Goal: Task Accomplishment & Management: Manage account settings

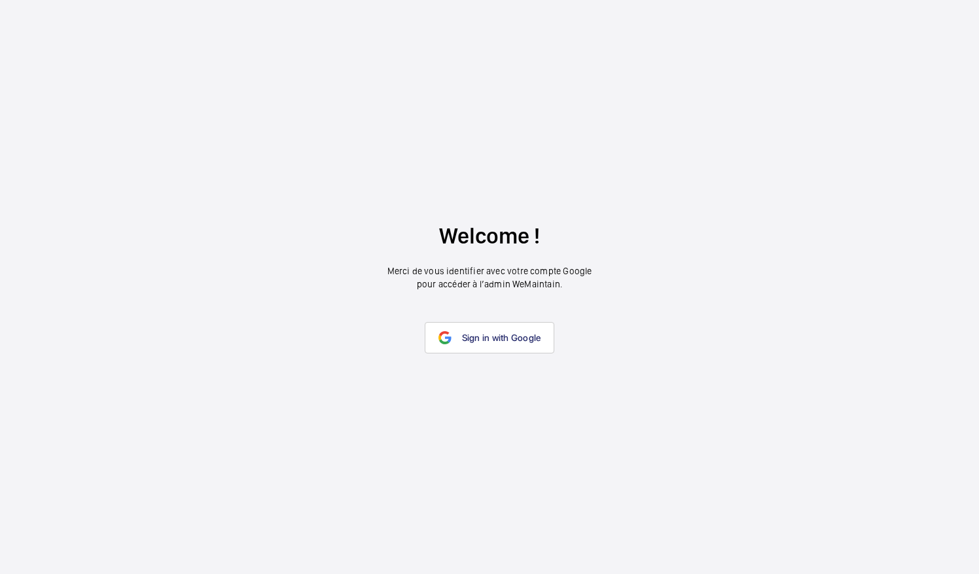
click at [463, 335] on span "Sign in with Google" at bounding box center [501, 337] width 79 height 10
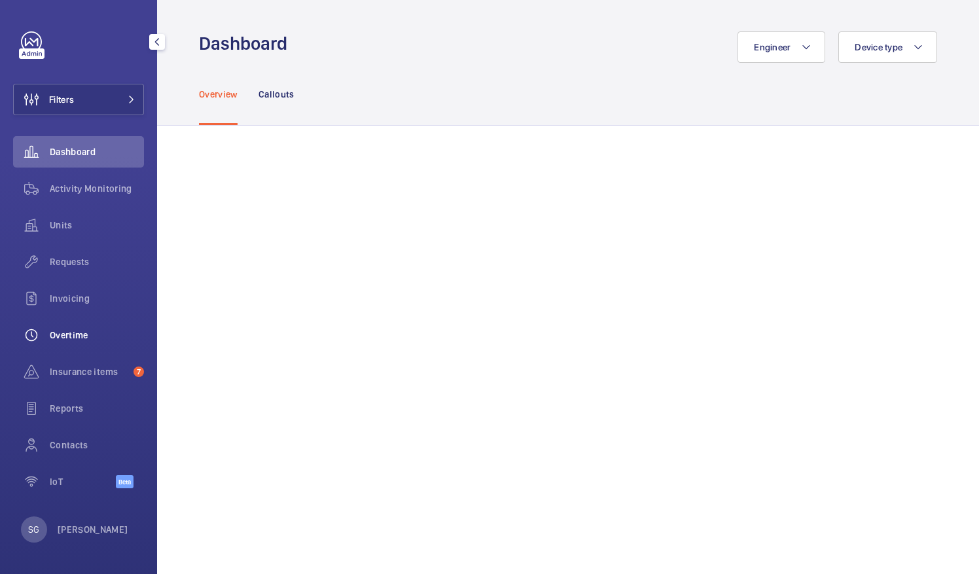
click at [91, 330] on span "Overtime" at bounding box center [97, 334] width 94 height 13
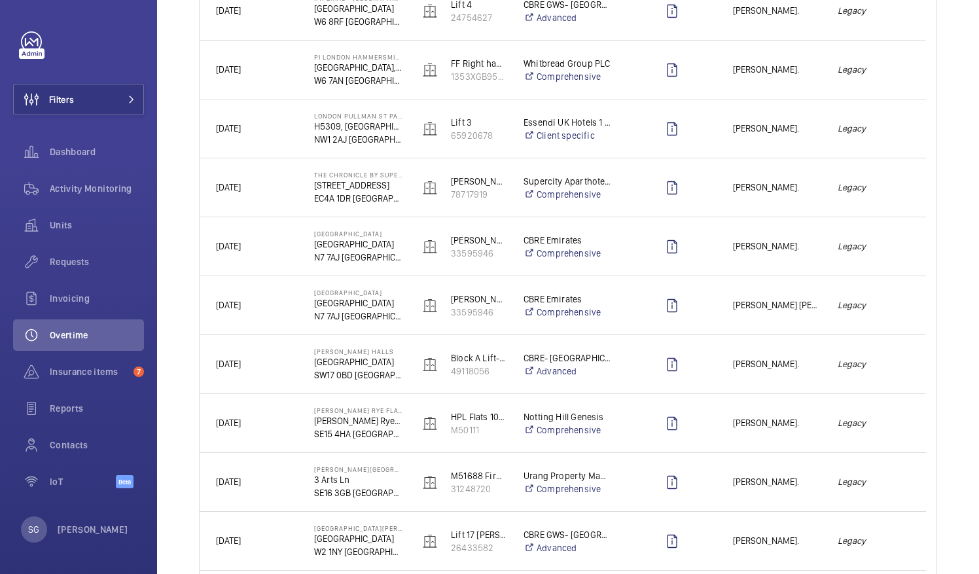
scroll to position [387, 0]
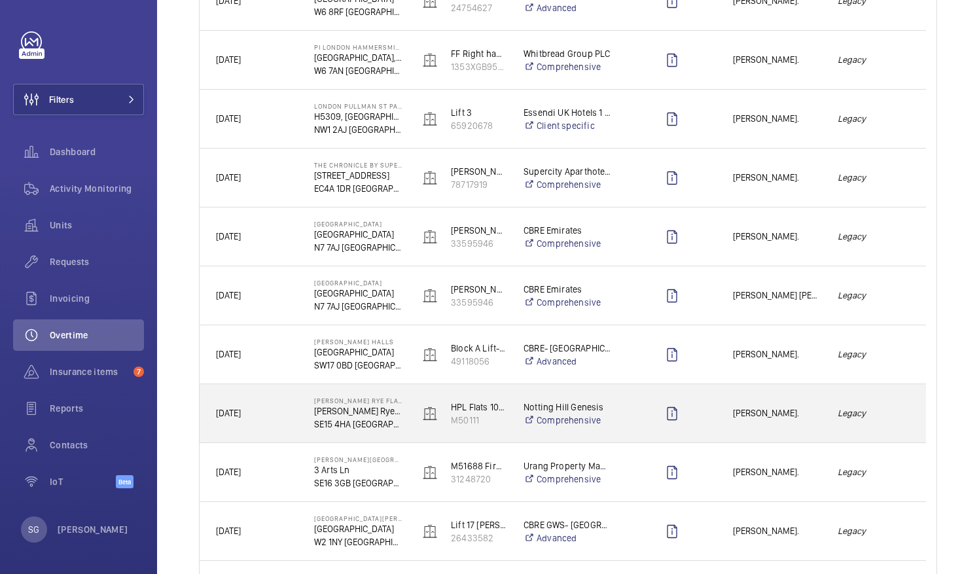
click at [779, 394] on div "[PERSON_NAME]." at bounding box center [768, 413] width 103 height 41
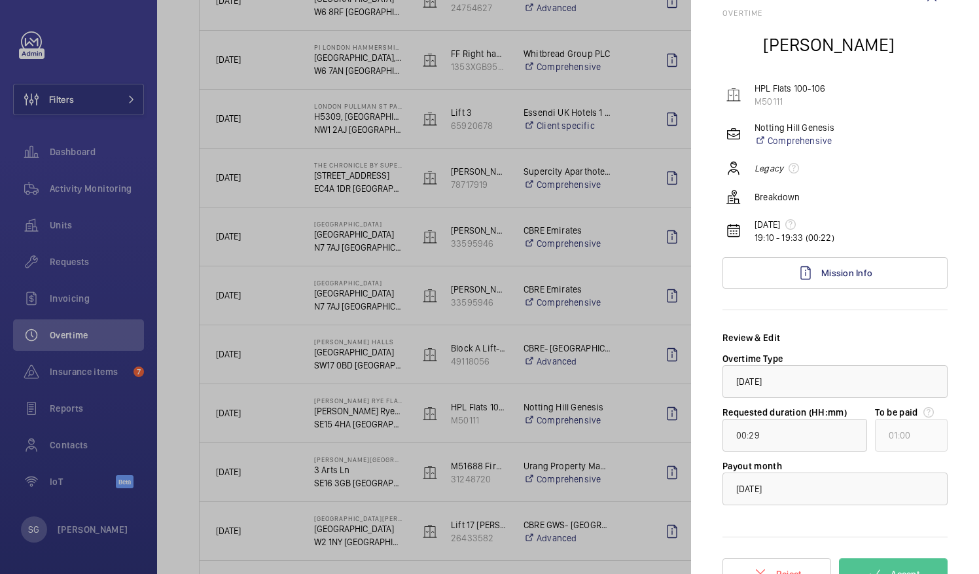
scroll to position [62, 0]
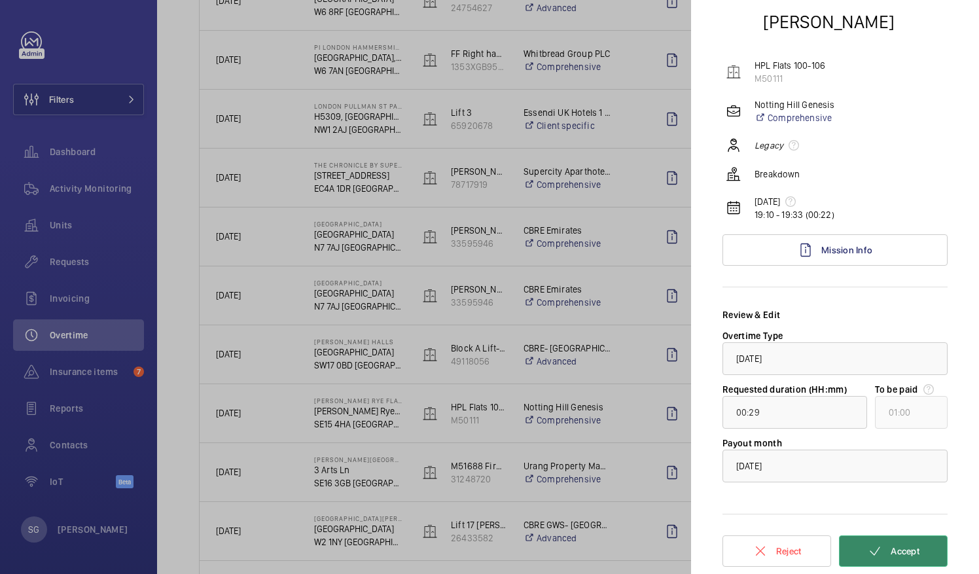
click at [881, 549] on button "Accept" at bounding box center [893, 550] width 109 height 31
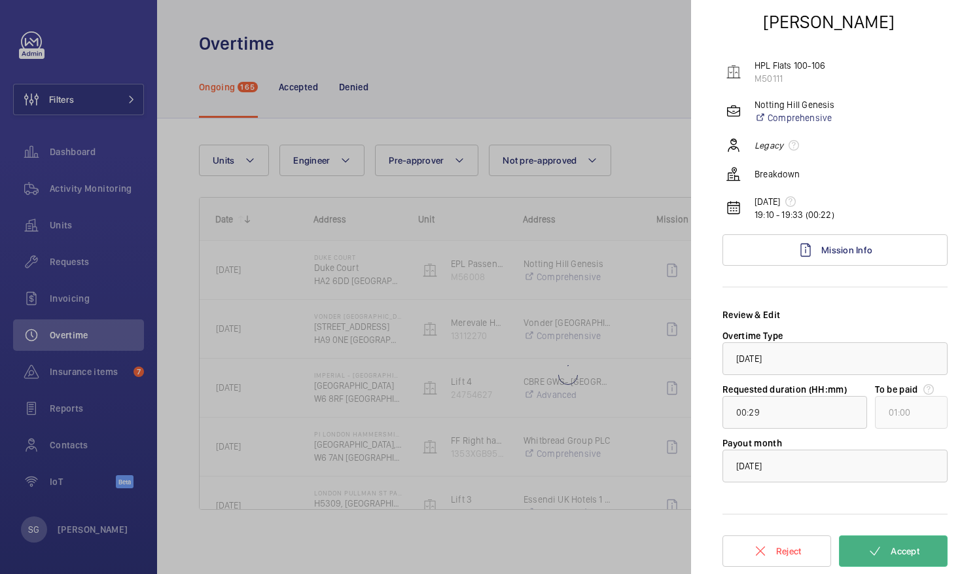
scroll to position [0, 0]
type input "01:05"
type input "02:00"
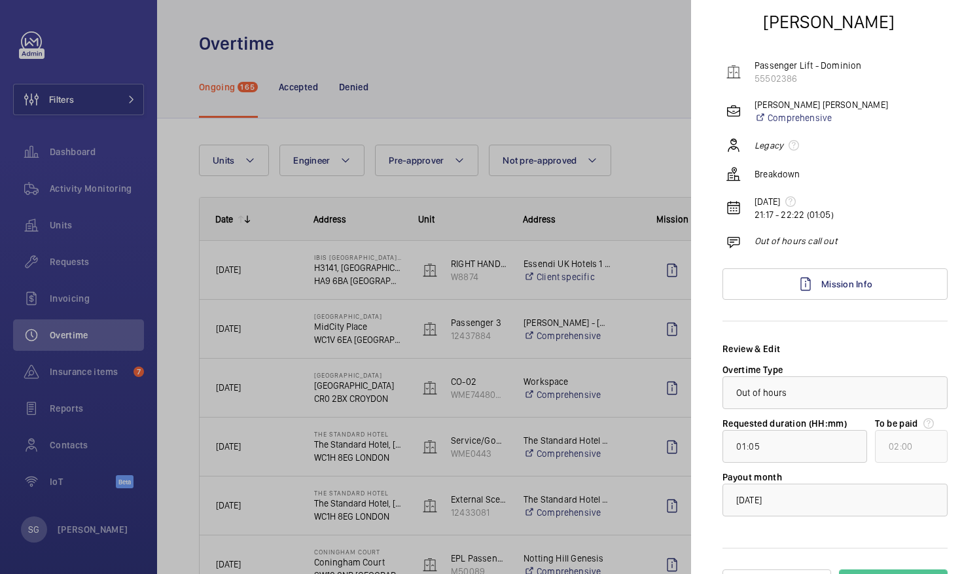
click at [578, 62] on div at bounding box center [489, 287] width 979 height 574
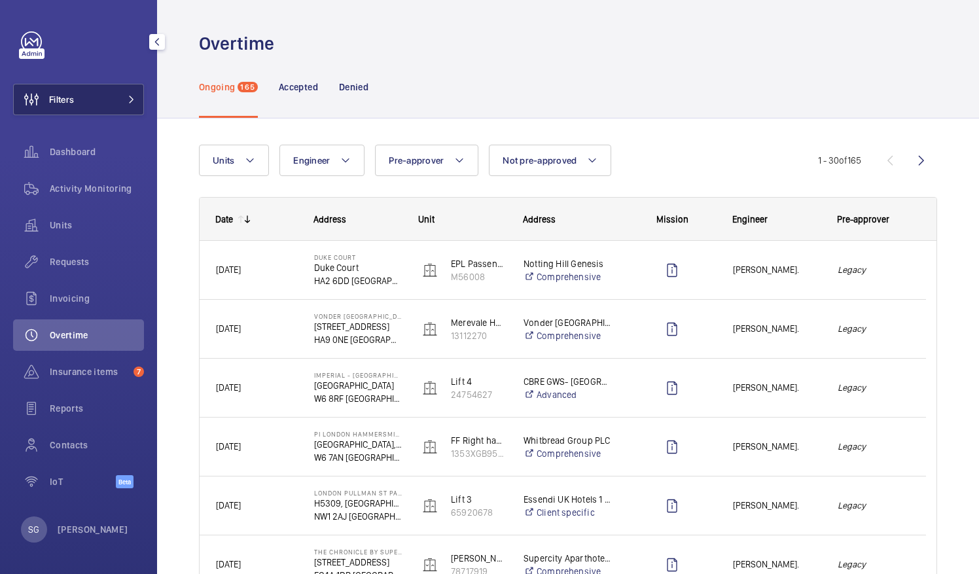
click at [101, 88] on button "Filters" at bounding box center [78, 99] width 131 height 31
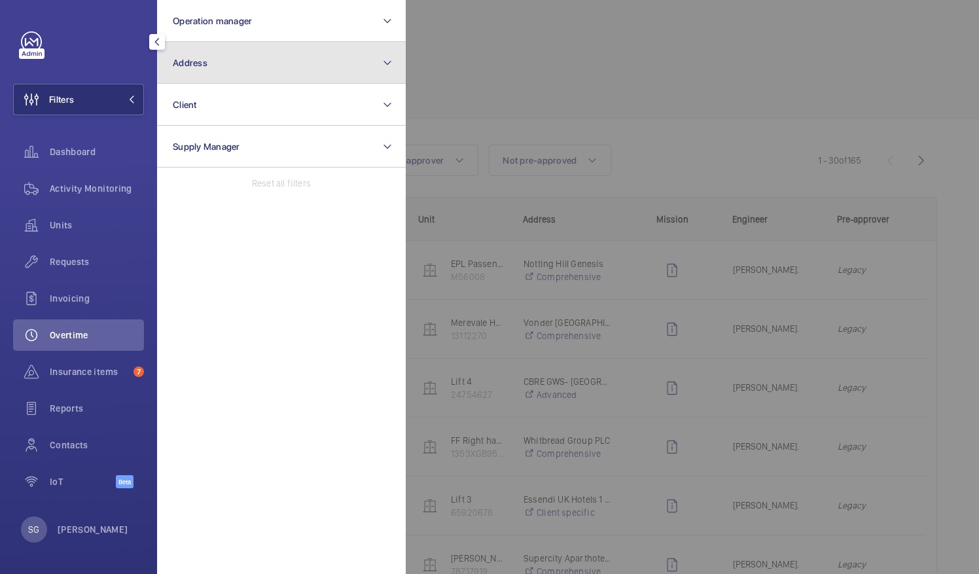
click at [257, 65] on button "Address" at bounding box center [281, 63] width 249 height 42
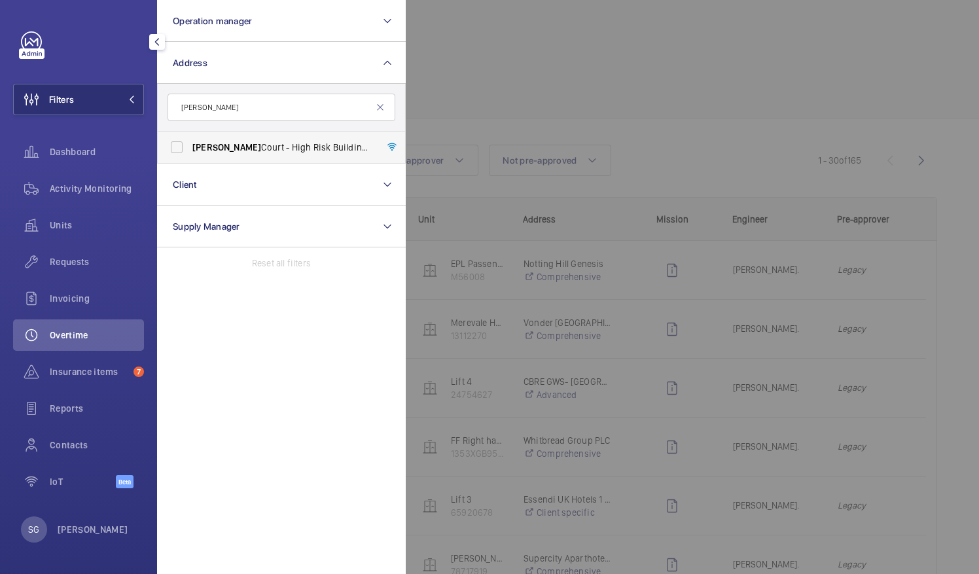
type input "freeman"
click at [232, 140] on label "Freeman Court - High Risk Building - Freeman Court, LONDON CM1 1LA" at bounding box center [272, 147] width 228 height 31
click at [190, 140] on input "Freeman Court - High Risk Building - Freeman Court, LONDON CM1 1LA" at bounding box center [177, 147] width 26 height 26
checkbox input "true"
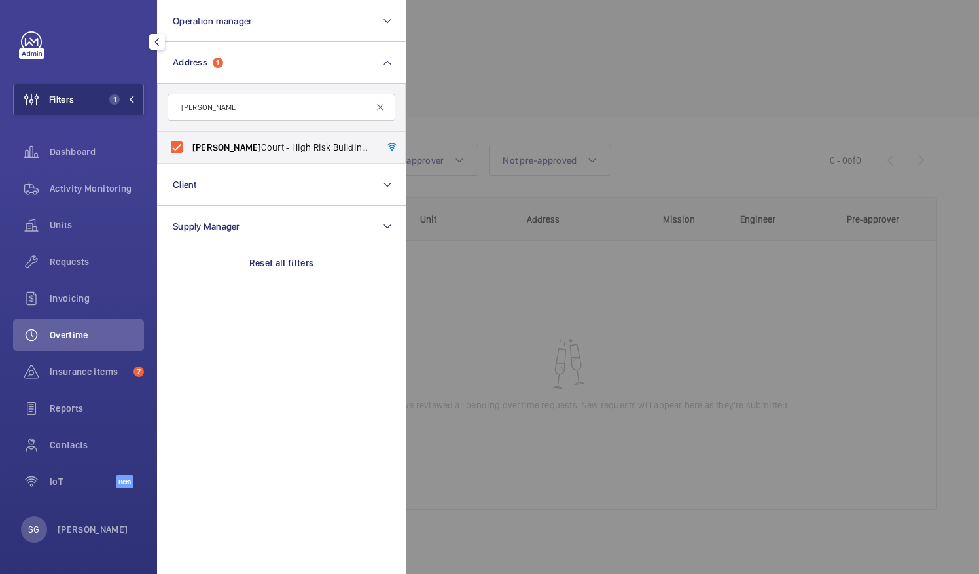
click at [559, 48] on div at bounding box center [895, 287] width 979 height 574
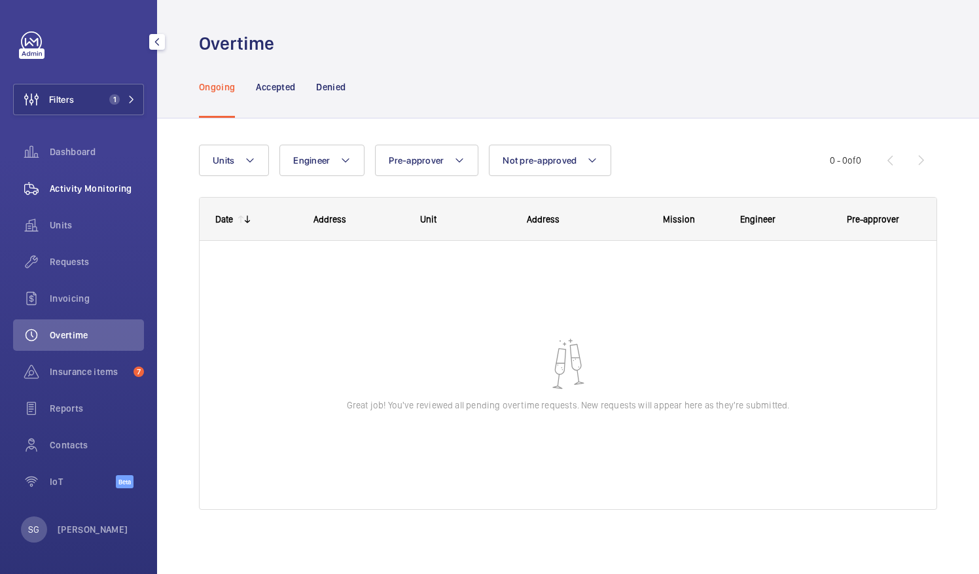
click at [85, 198] on div "Activity Monitoring" at bounding box center [78, 188] width 131 height 31
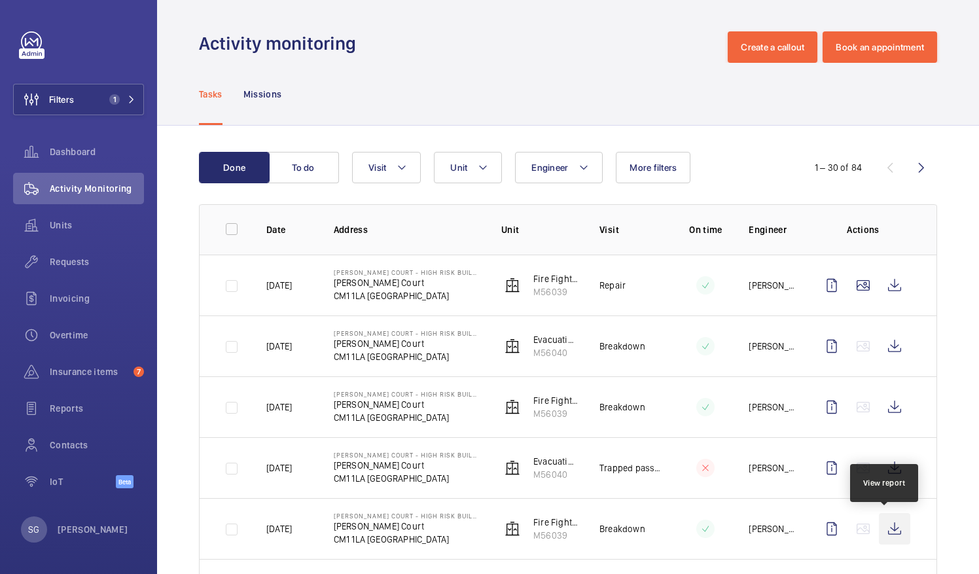
click at [887, 522] on wm-front-icon-button at bounding box center [894, 528] width 31 height 31
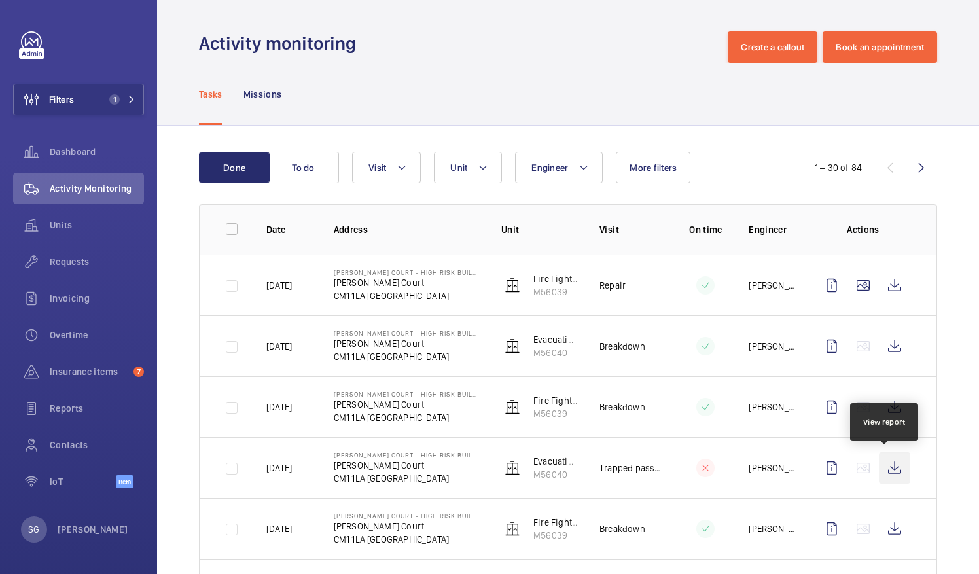
click at [881, 463] on wm-front-icon-button at bounding box center [894, 467] width 31 height 31
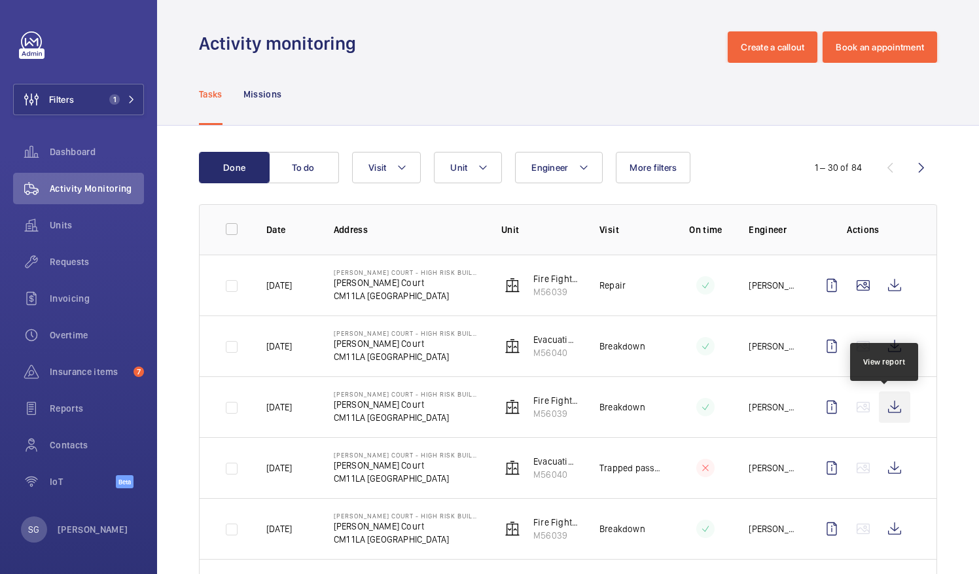
click at [887, 400] on wm-front-icon-button at bounding box center [894, 406] width 31 height 31
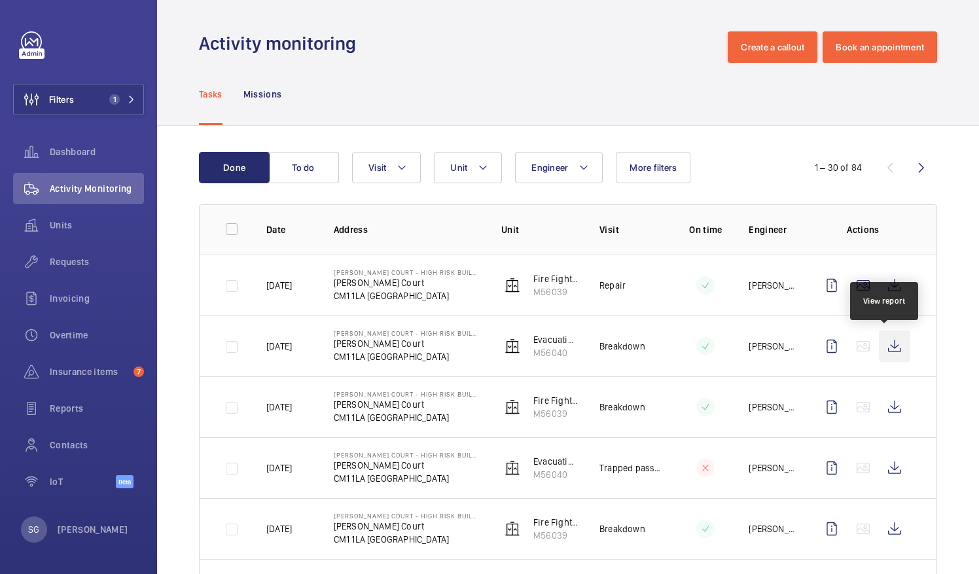
click at [885, 338] on wm-front-icon-button at bounding box center [894, 345] width 31 height 31
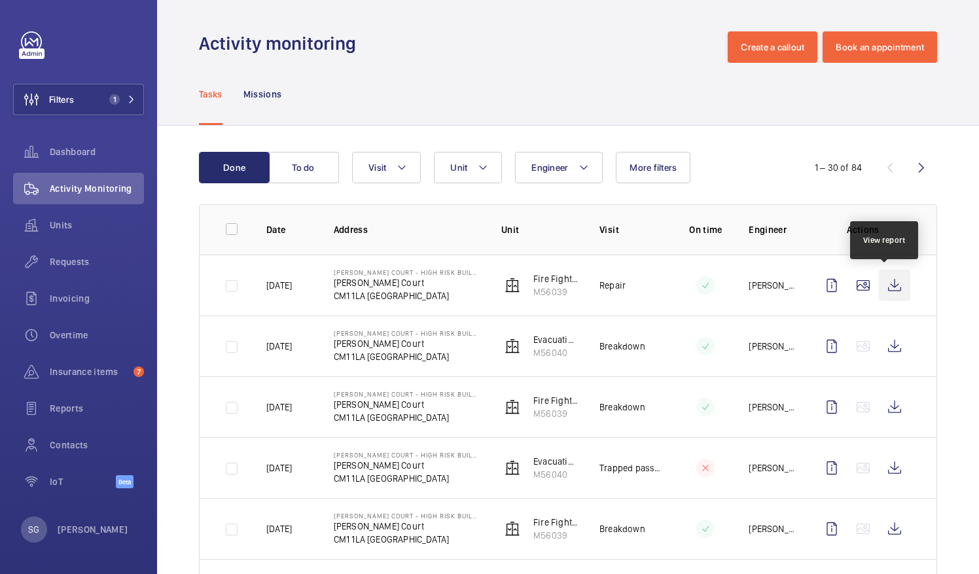
click at [879, 279] on wm-front-icon-button at bounding box center [894, 285] width 31 height 31
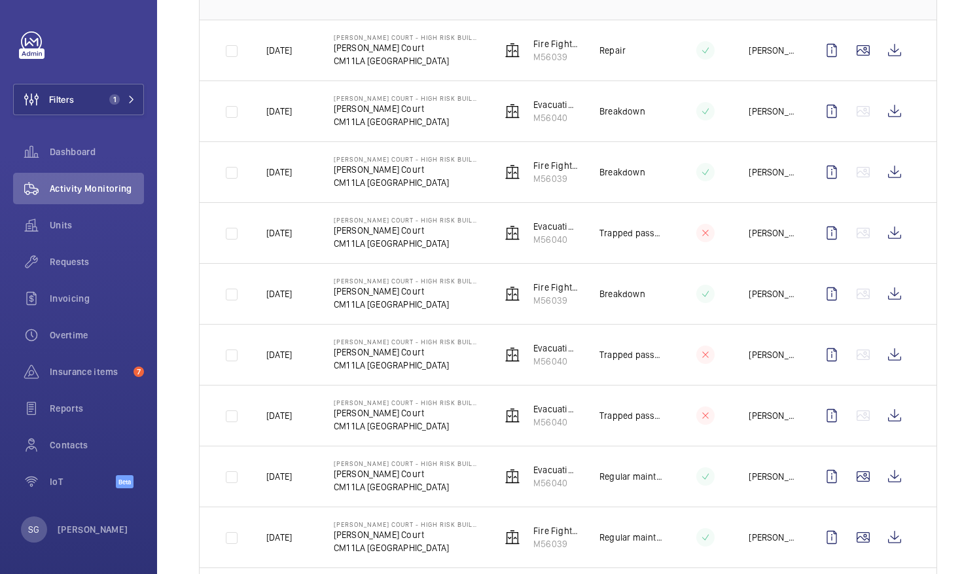
scroll to position [232, 0]
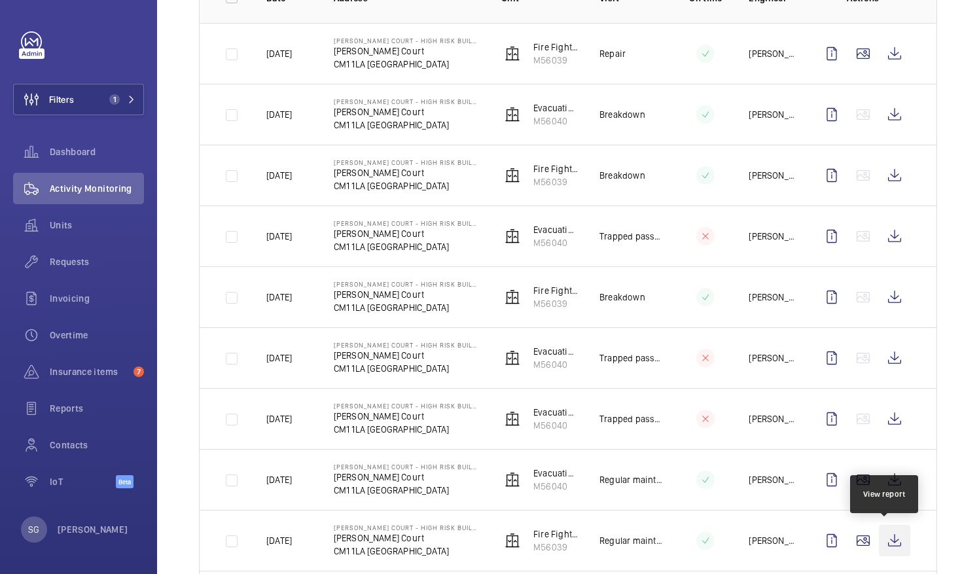
click at [890, 541] on wm-front-icon-button at bounding box center [894, 540] width 31 height 31
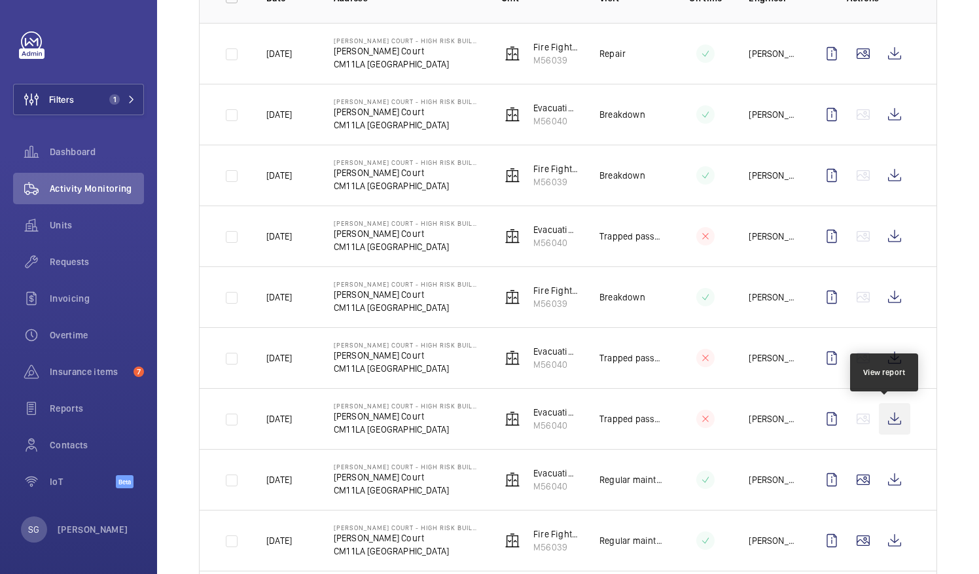
click at [882, 419] on wm-front-icon-button at bounding box center [894, 418] width 31 height 31
click at [889, 420] on wm-front-icon-button at bounding box center [894, 418] width 31 height 31
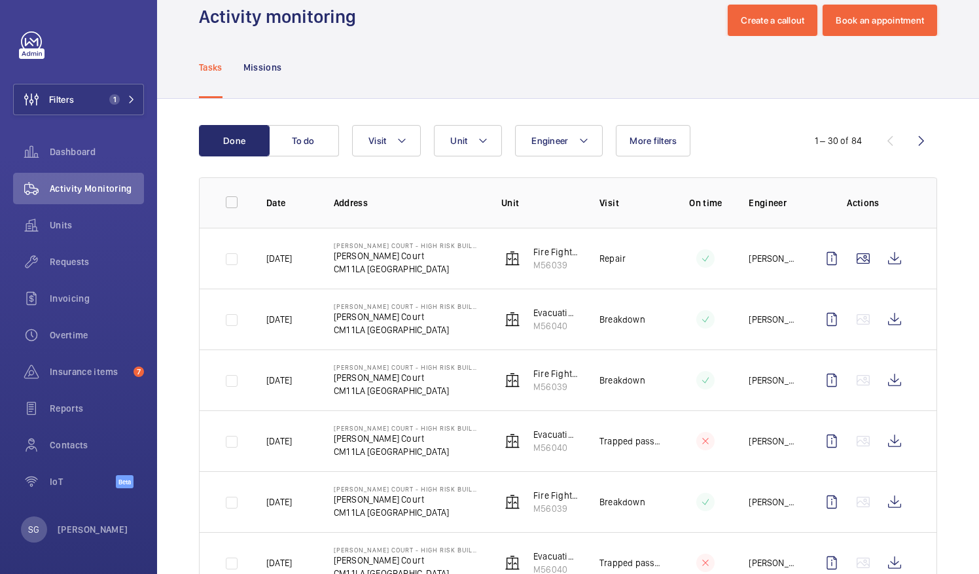
scroll to position [0, 0]
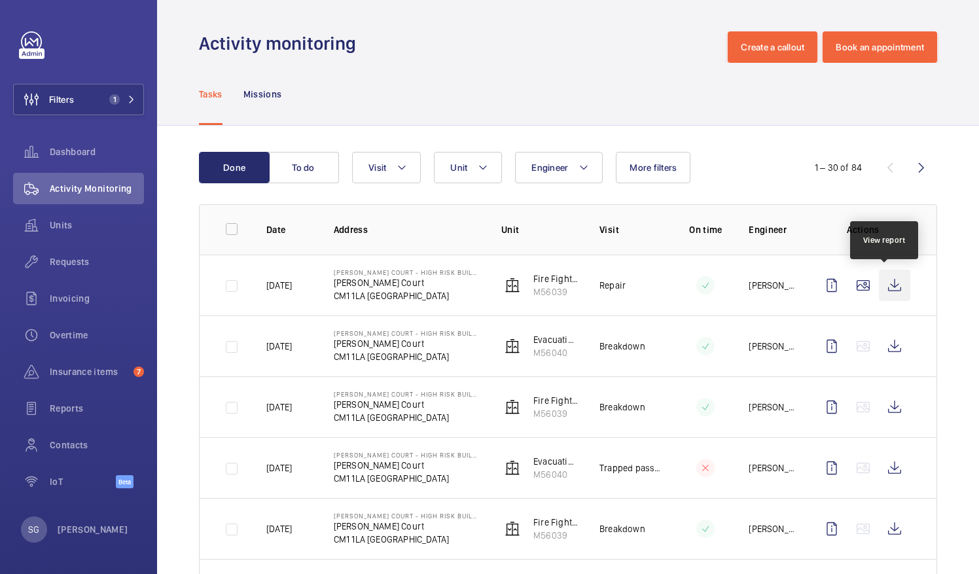
click at [887, 290] on wm-front-icon-button at bounding box center [894, 285] width 31 height 31
click at [111, 147] on span "Dashboard" at bounding box center [97, 151] width 94 height 13
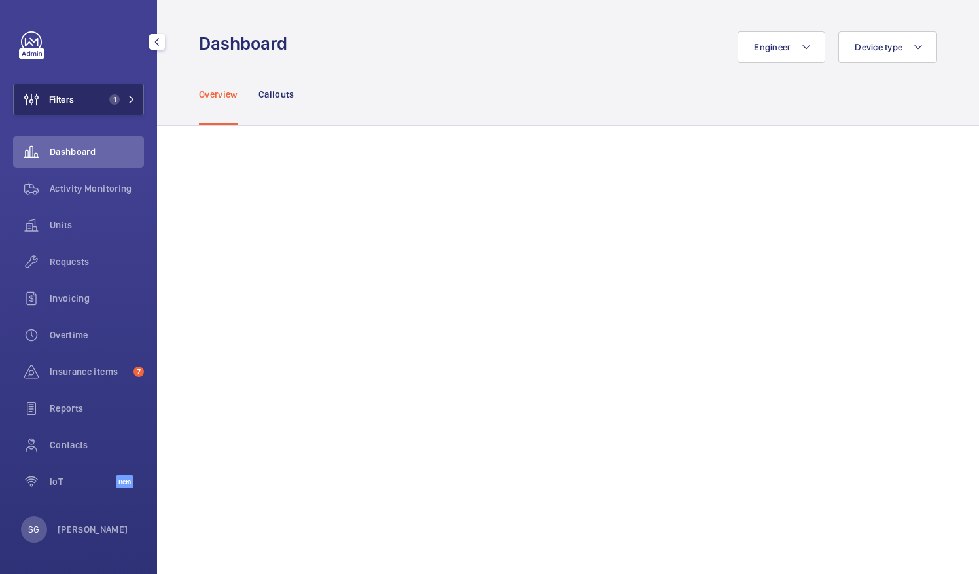
click at [99, 88] on button "Filters 1" at bounding box center [78, 99] width 131 height 31
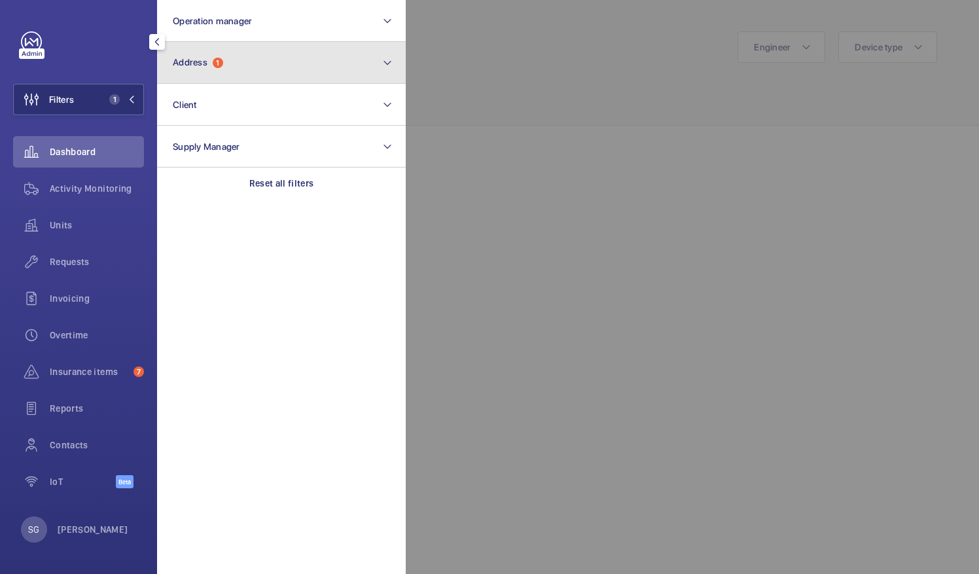
click at [289, 65] on button "Address 1" at bounding box center [281, 63] width 249 height 42
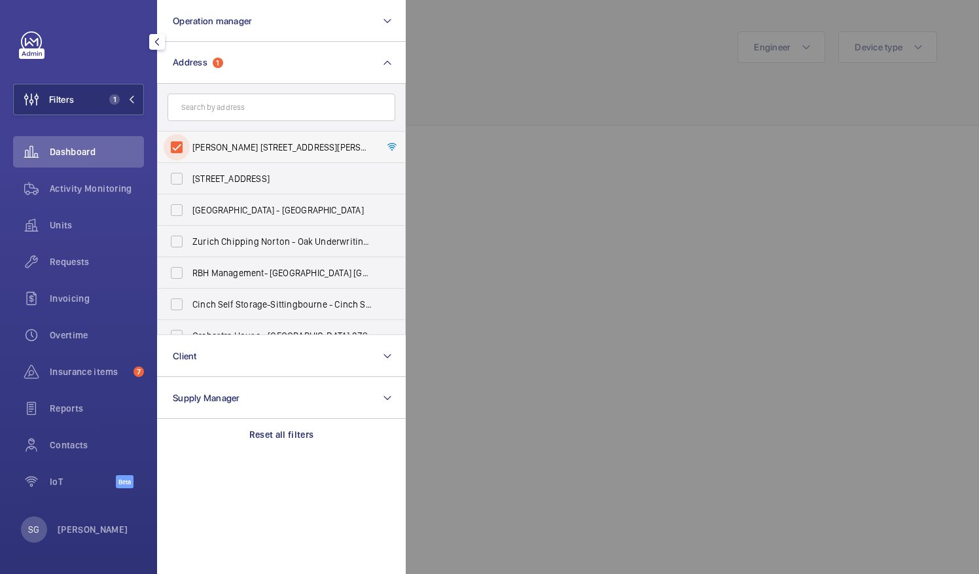
click at [178, 148] on input "Freeman Court - High Risk Building - Freeman Court, LONDON CM1 1LA" at bounding box center [177, 147] width 26 height 26
checkbox input "false"
click at [59, 339] on span "Overtime" at bounding box center [97, 334] width 94 height 13
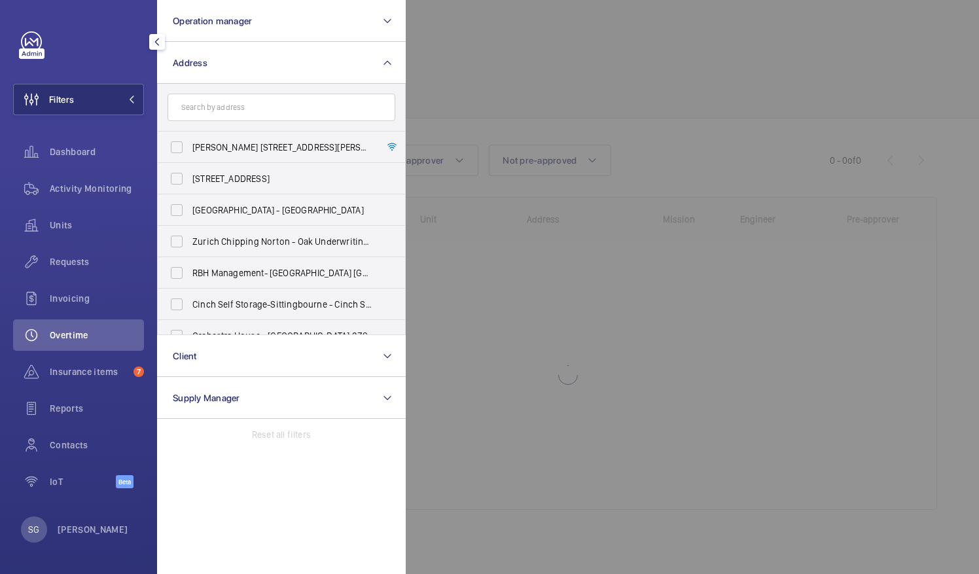
click at [562, 73] on div at bounding box center [895, 287] width 979 height 574
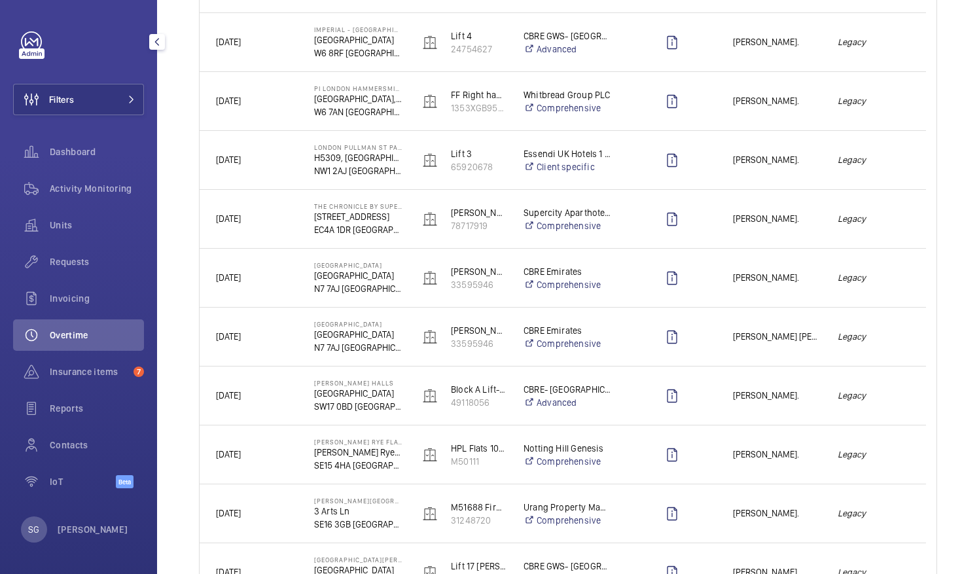
scroll to position [403, 0]
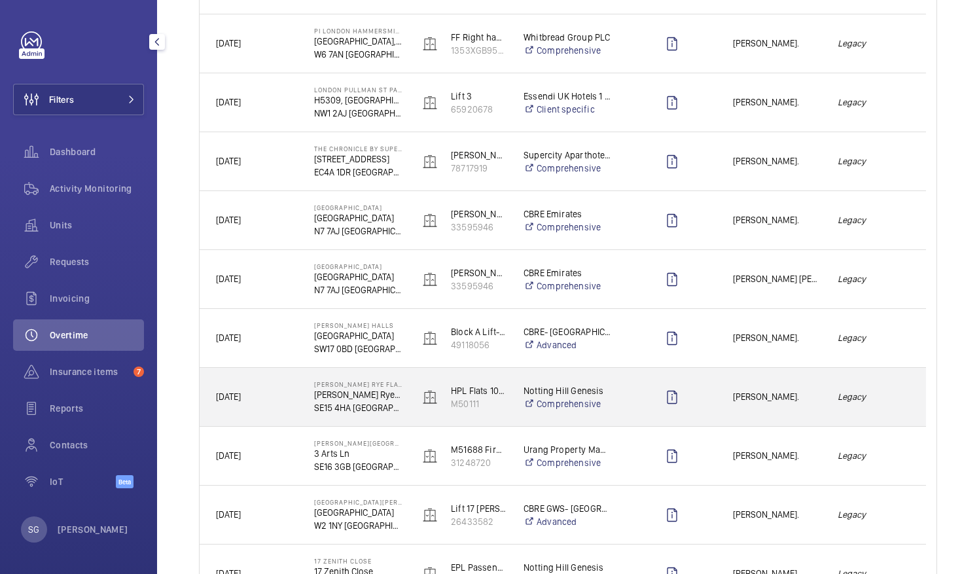
click at [770, 411] on div "[PERSON_NAME]." at bounding box center [768, 396] width 103 height 41
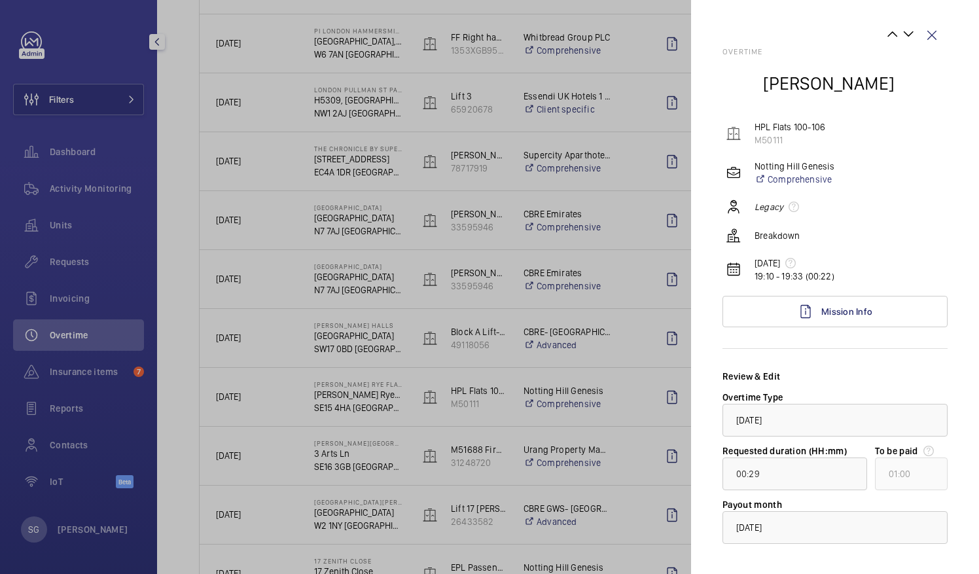
scroll to position [62, 0]
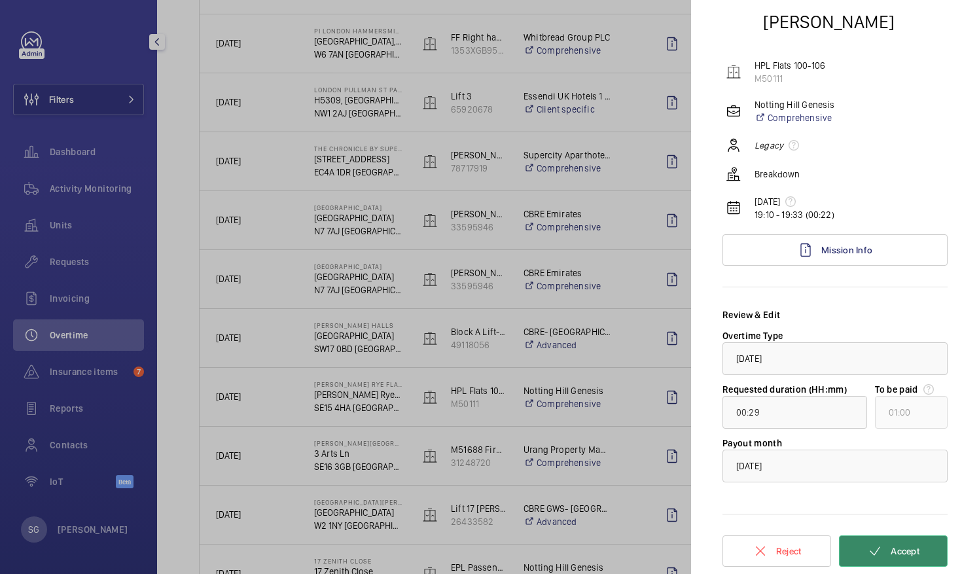
click at [867, 548] on mat-icon at bounding box center [875, 551] width 16 height 16
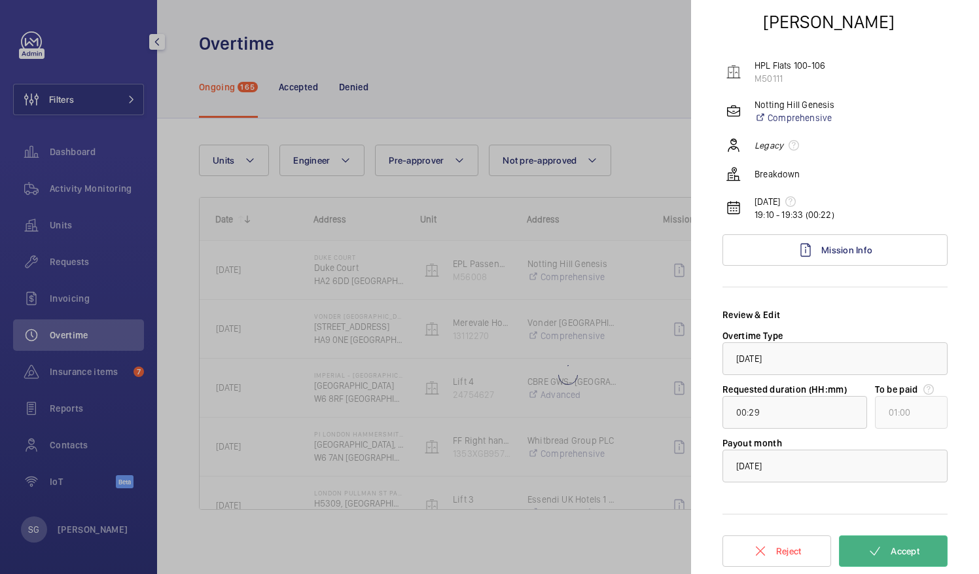
scroll to position [0, 0]
type input "01:05"
type input "02:00"
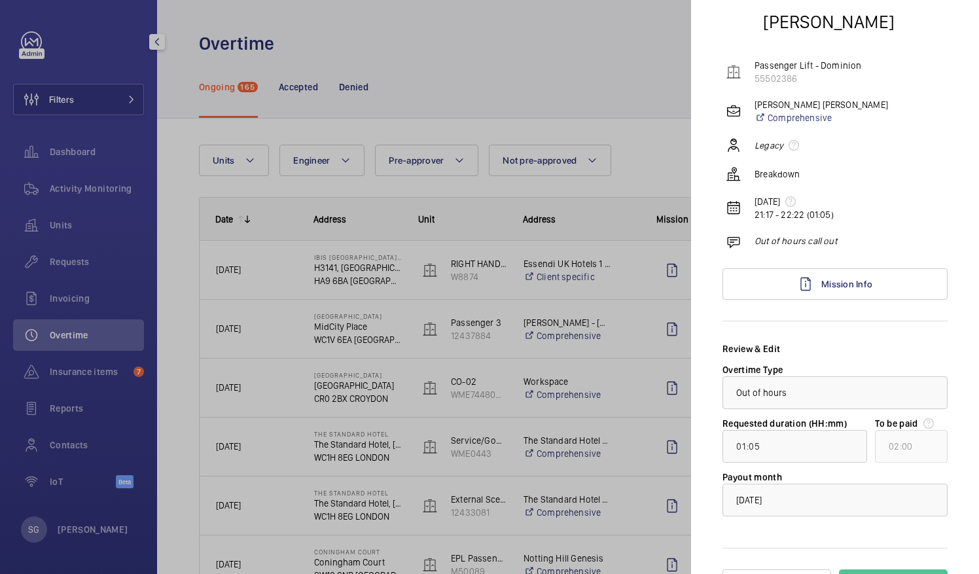
click at [626, 45] on div at bounding box center [489, 287] width 979 height 574
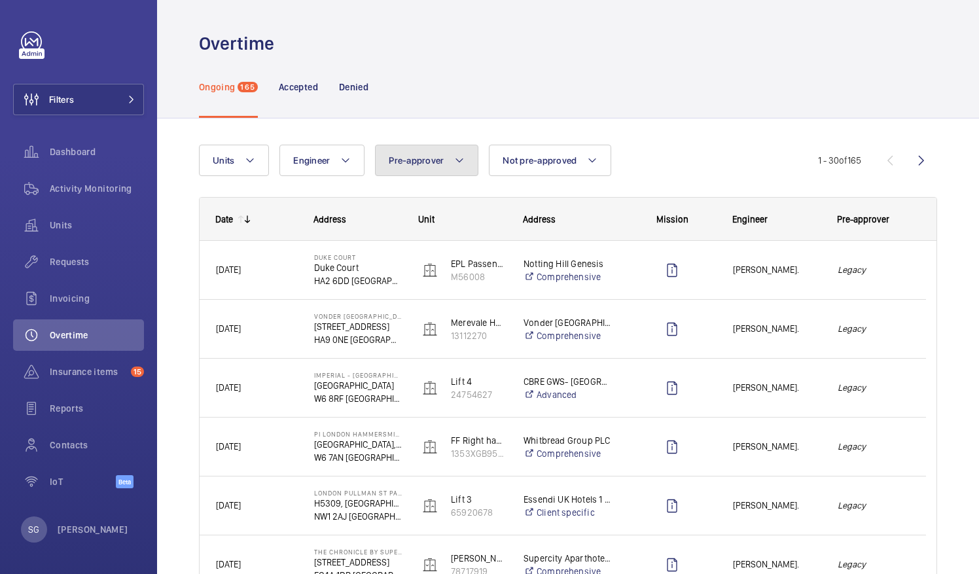
click at [450, 160] on button "Pre-approver" at bounding box center [426, 160] width 103 height 31
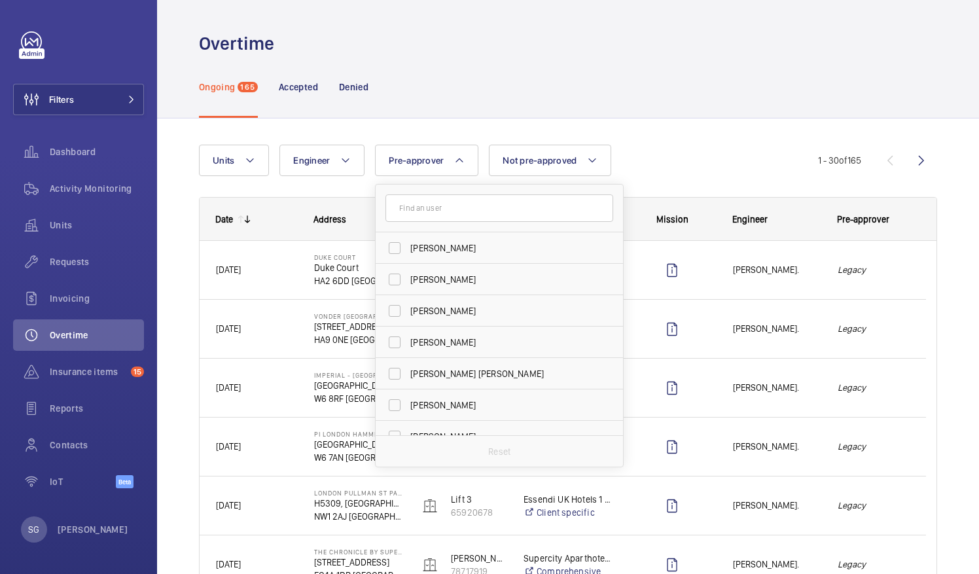
scroll to position [48, 0]
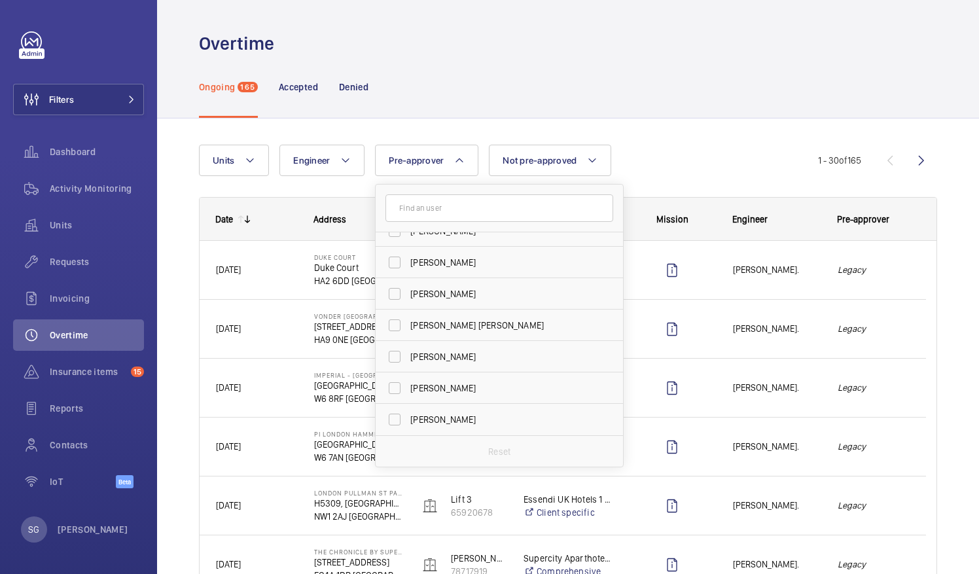
click at [667, 116] on div "Ongoing 165 Accepted Denied" at bounding box center [568, 87] width 738 height 62
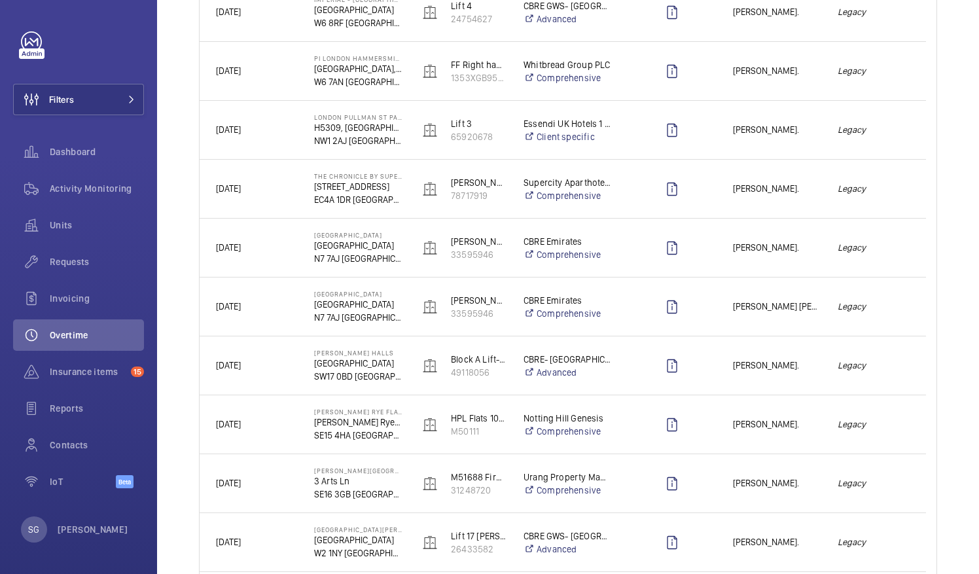
scroll to position [407, 0]
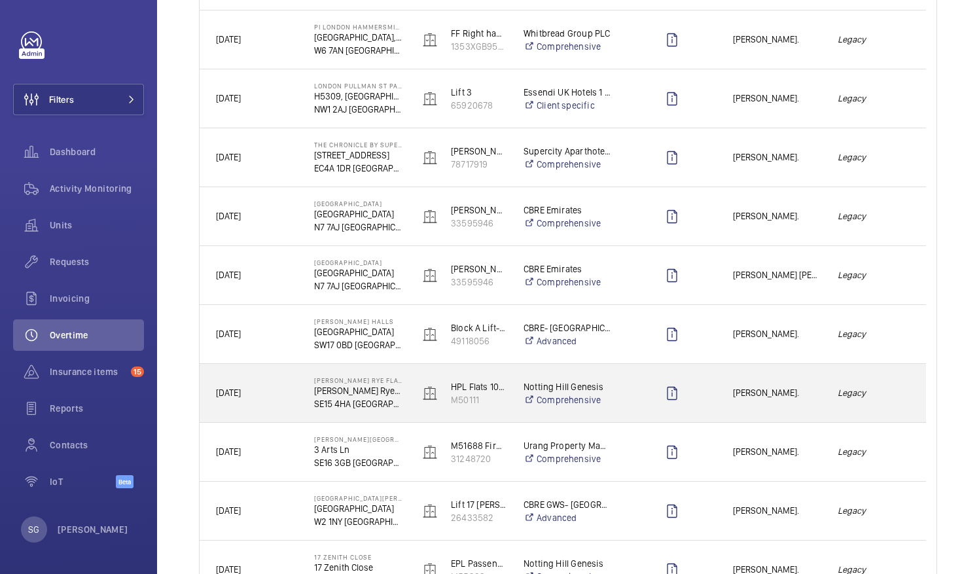
click at [878, 386] on em "Legacy" at bounding box center [874, 392] width 72 height 15
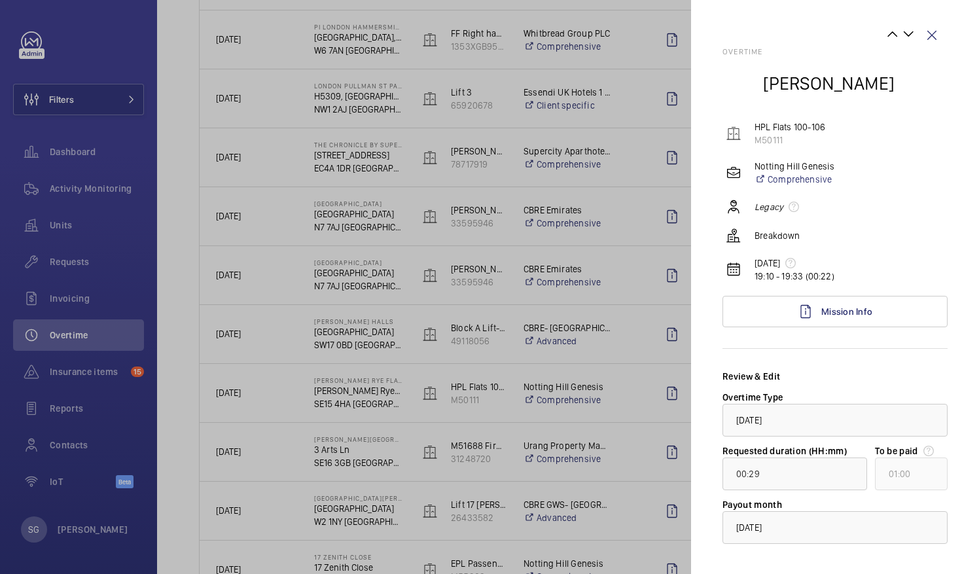
scroll to position [62, 0]
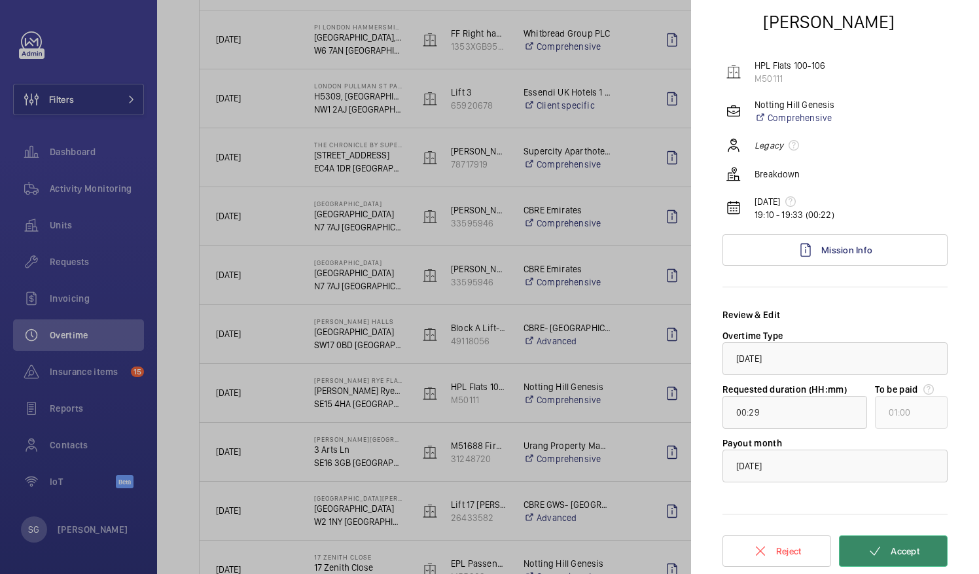
click at [902, 550] on span "Accept" at bounding box center [905, 551] width 29 height 10
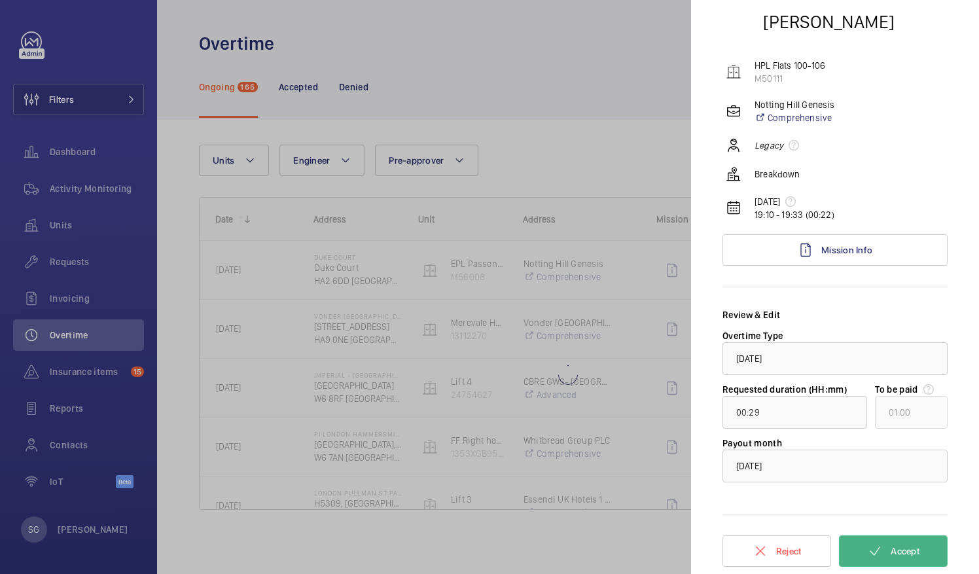
scroll to position [0, 0]
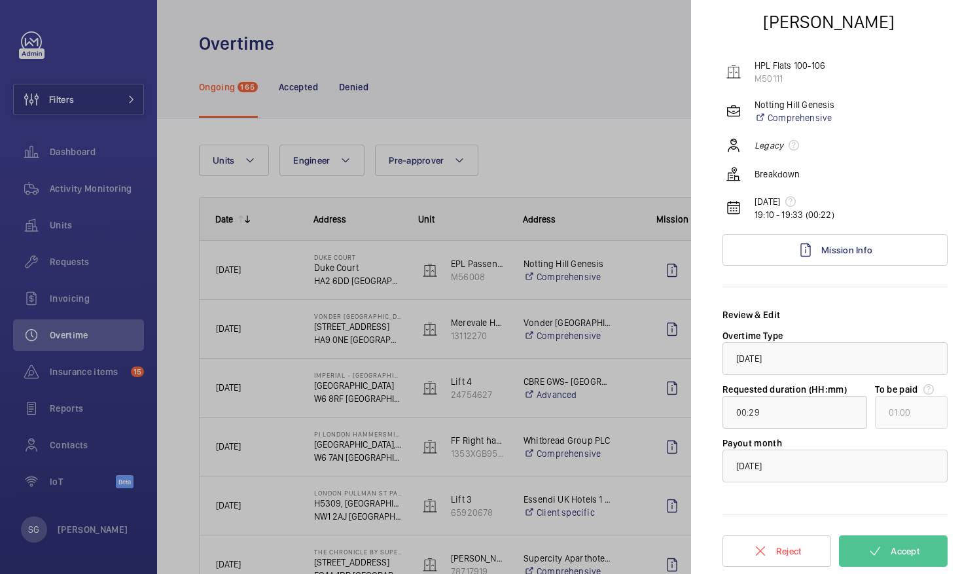
click at [652, 94] on div at bounding box center [489, 287] width 979 height 574
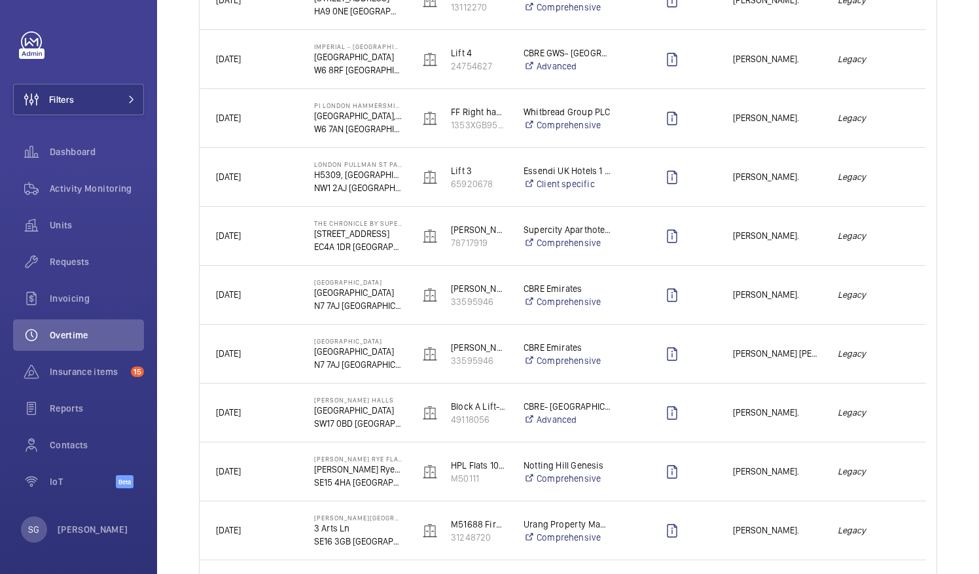
scroll to position [330, 0]
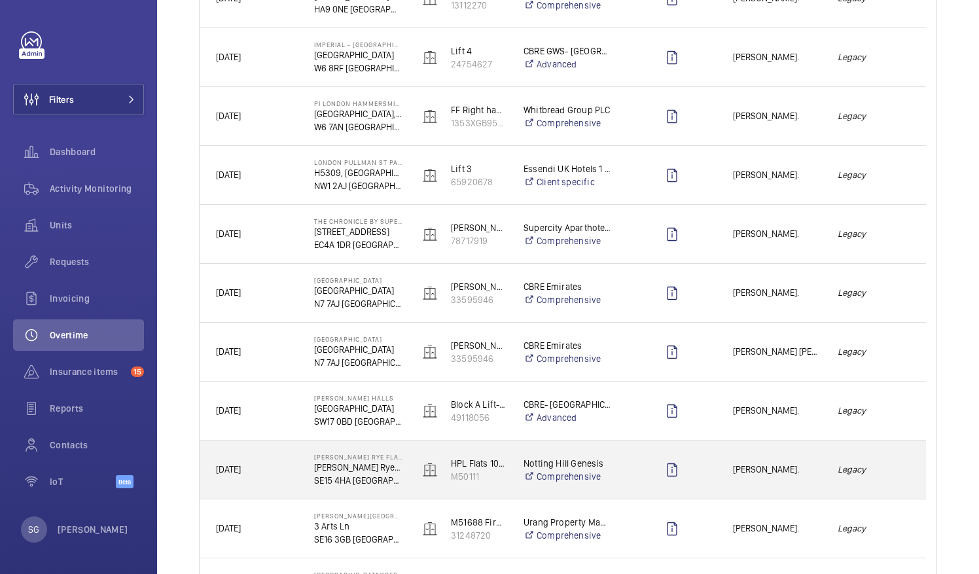
click at [860, 471] on em "Legacy" at bounding box center [874, 469] width 72 height 15
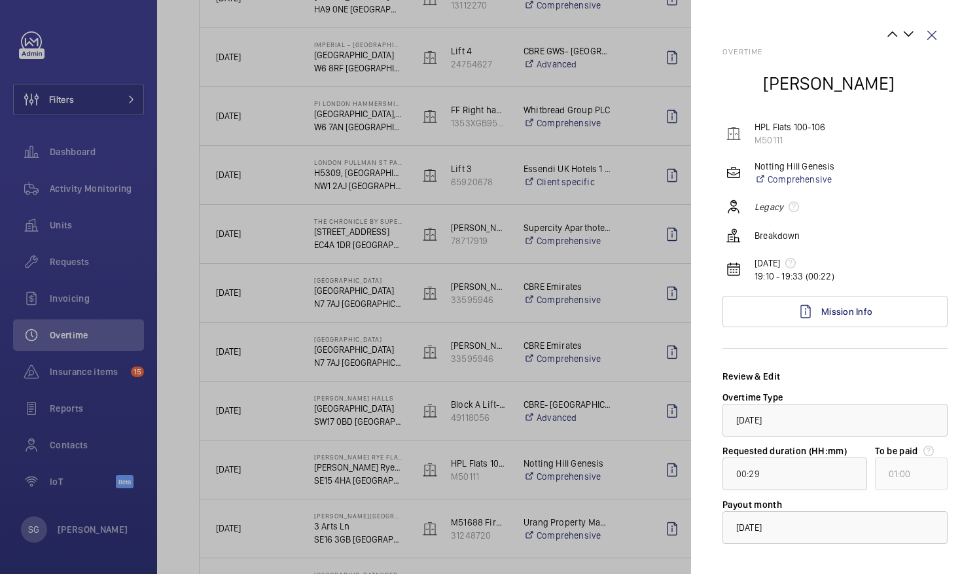
scroll to position [62, 0]
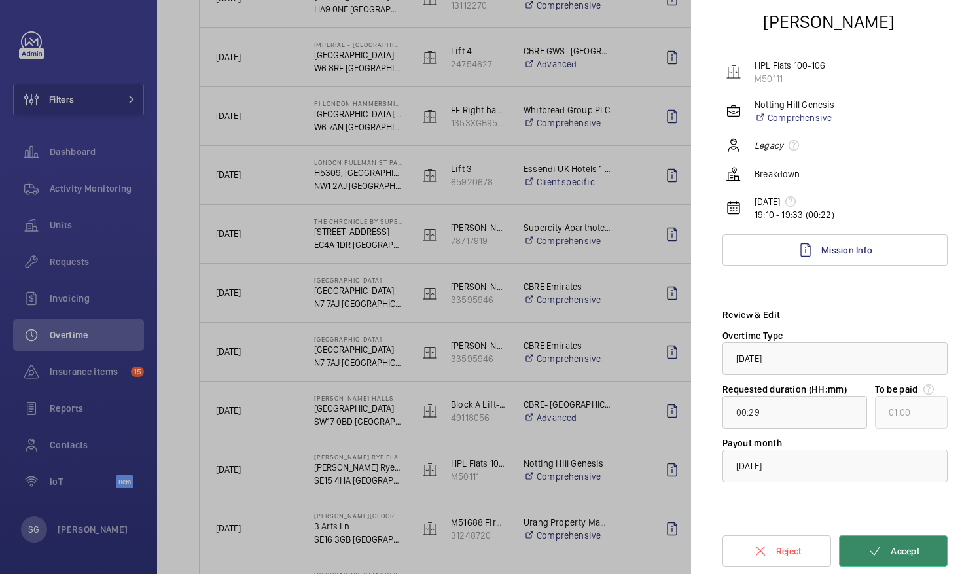
click at [867, 558] on button "Accept" at bounding box center [893, 550] width 109 height 31
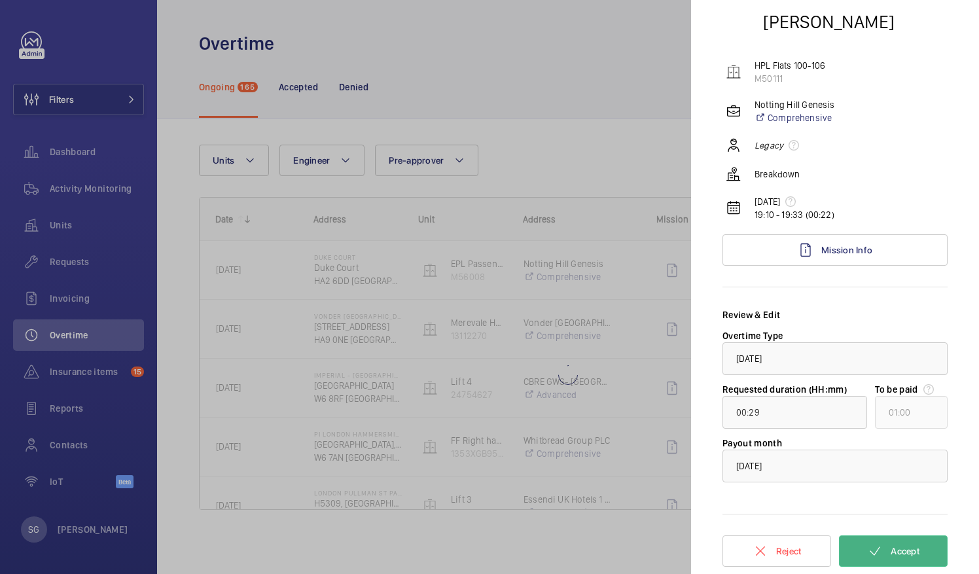
scroll to position [0, 0]
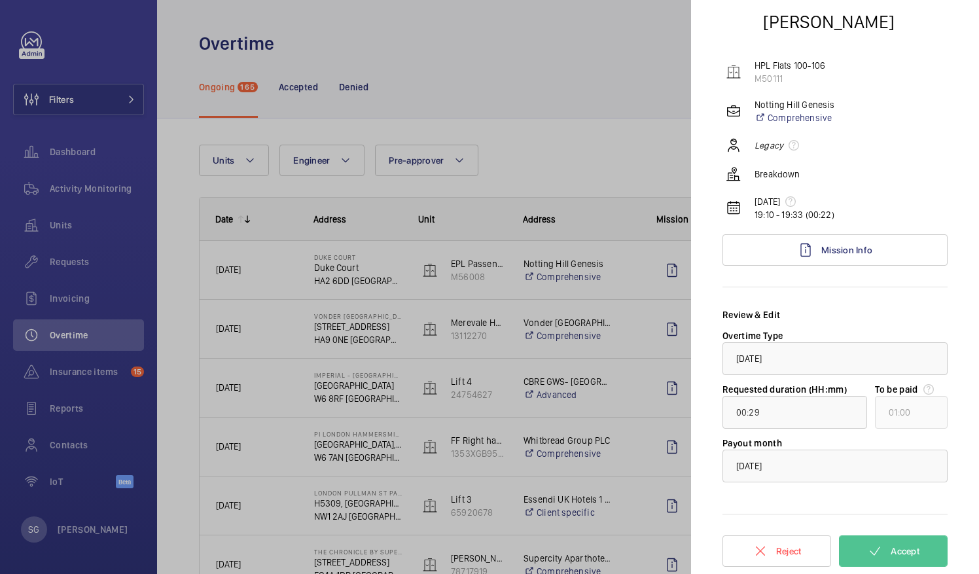
click at [550, 110] on div at bounding box center [489, 287] width 979 height 574
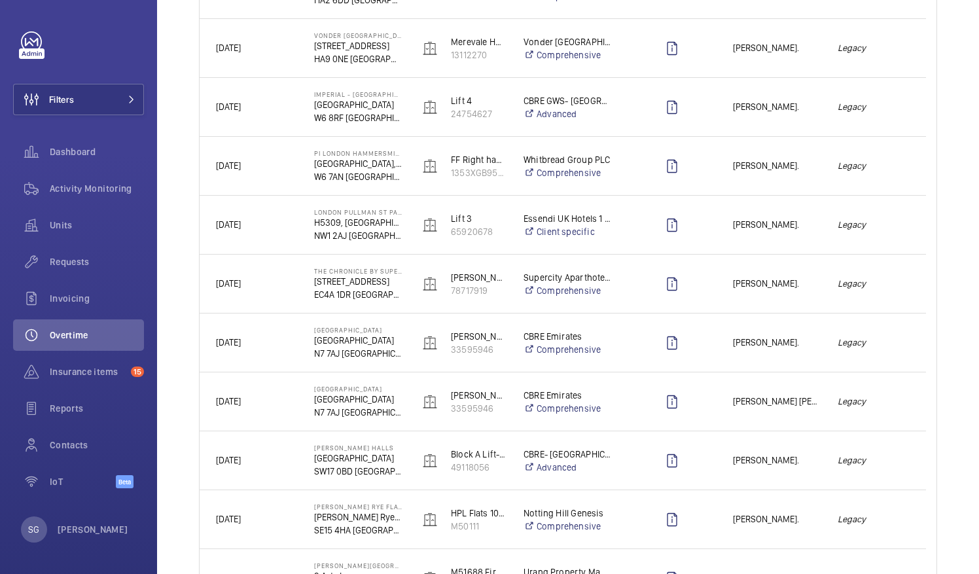
scroll to position [302, 0]
